Goal: Find specific page/section: Find specific page/section

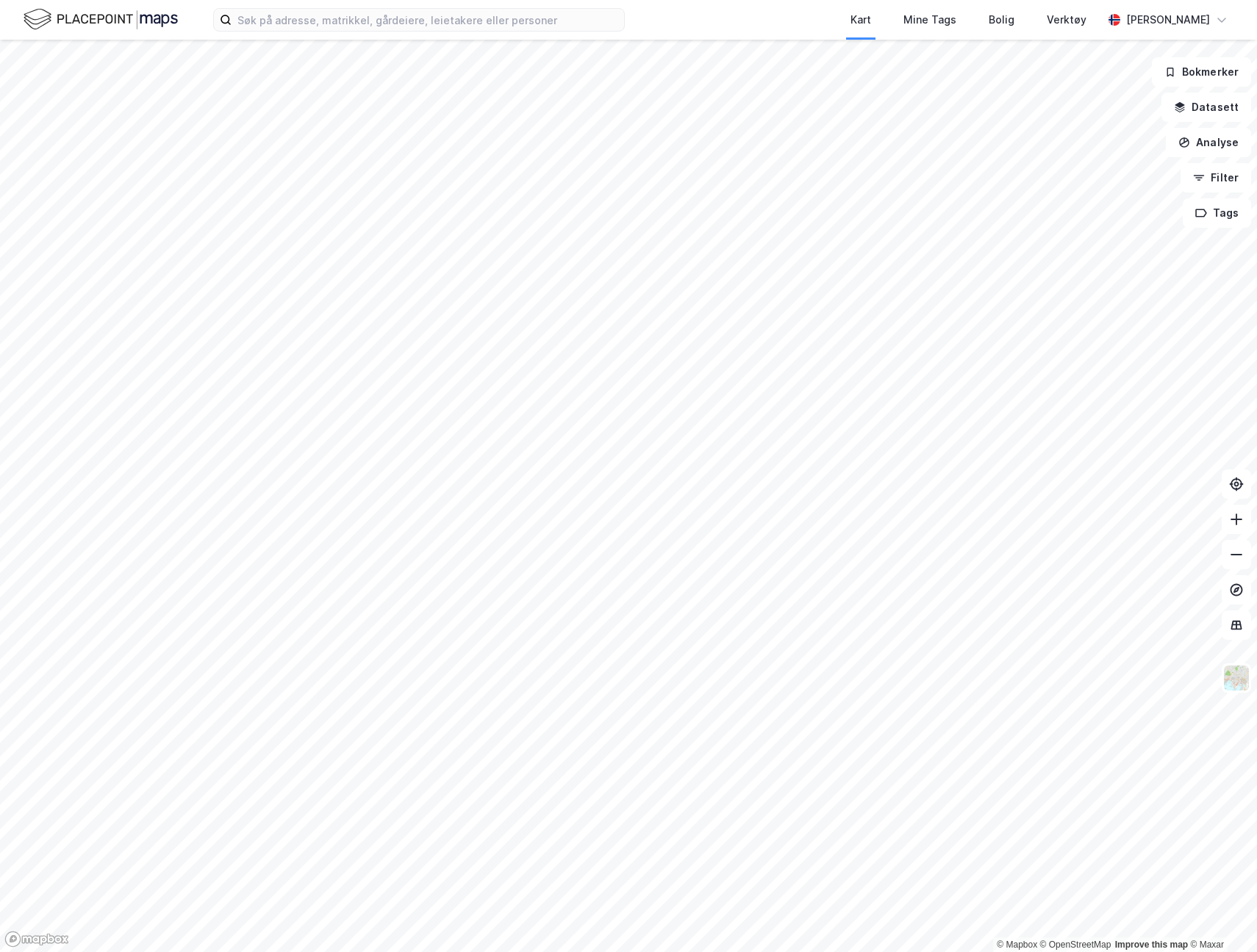
click at [465, 38] on div "Kart Mine Tags Bolig Verktøy [PERSON_NAME]" at bounding box center [628, 19] width 1257 height 39
click at [476, 21] on input at bounding box center [428, 20] width 392 height 22
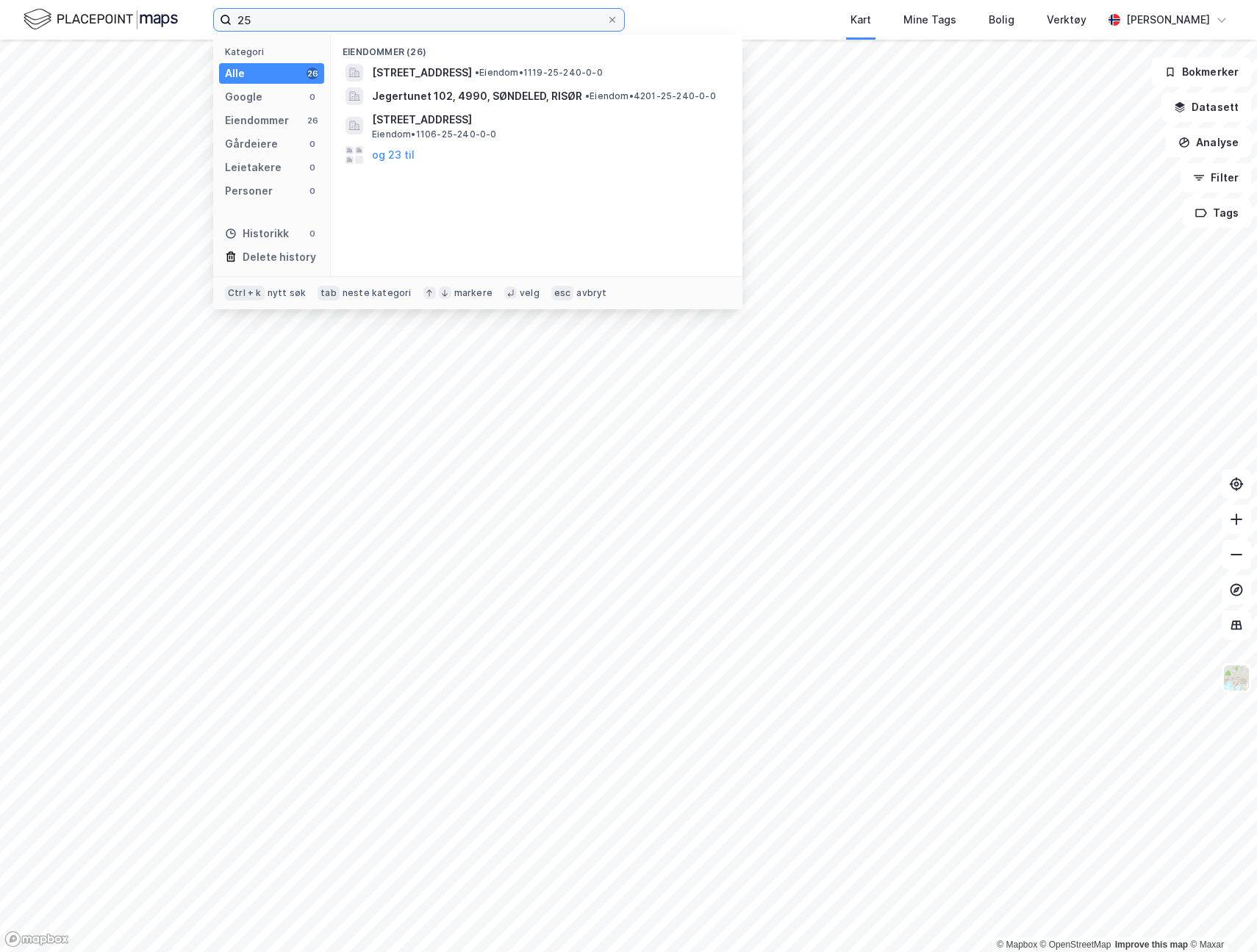
type input "2"
type input "56/2411"
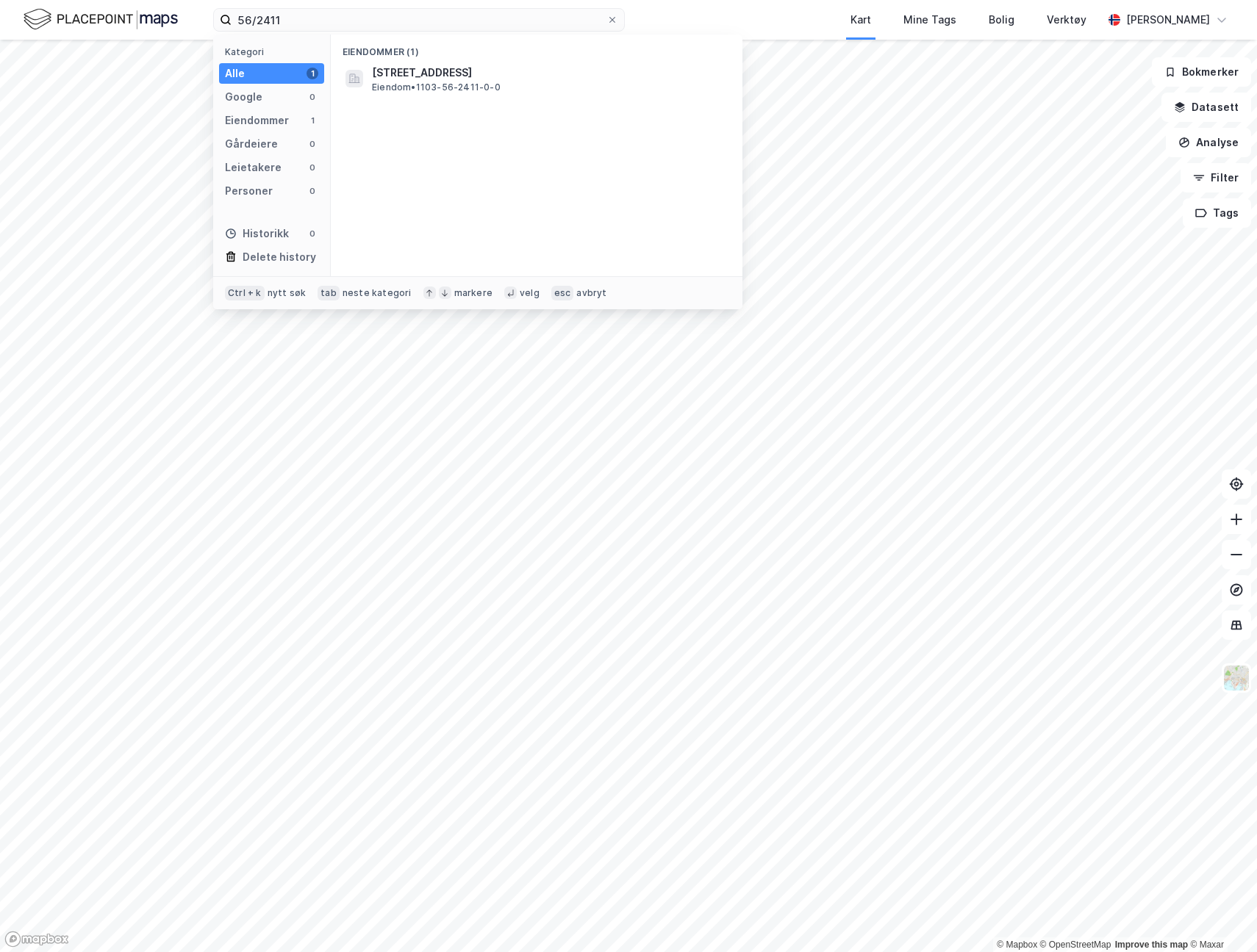
click at [559, 86] on div "[STREET_ADDRESS] • 1103-56-2411-0-0" at bounding box center [550, 79] width 356 height 30
